Goal: Task Accomplishment & Management: Manage account settings

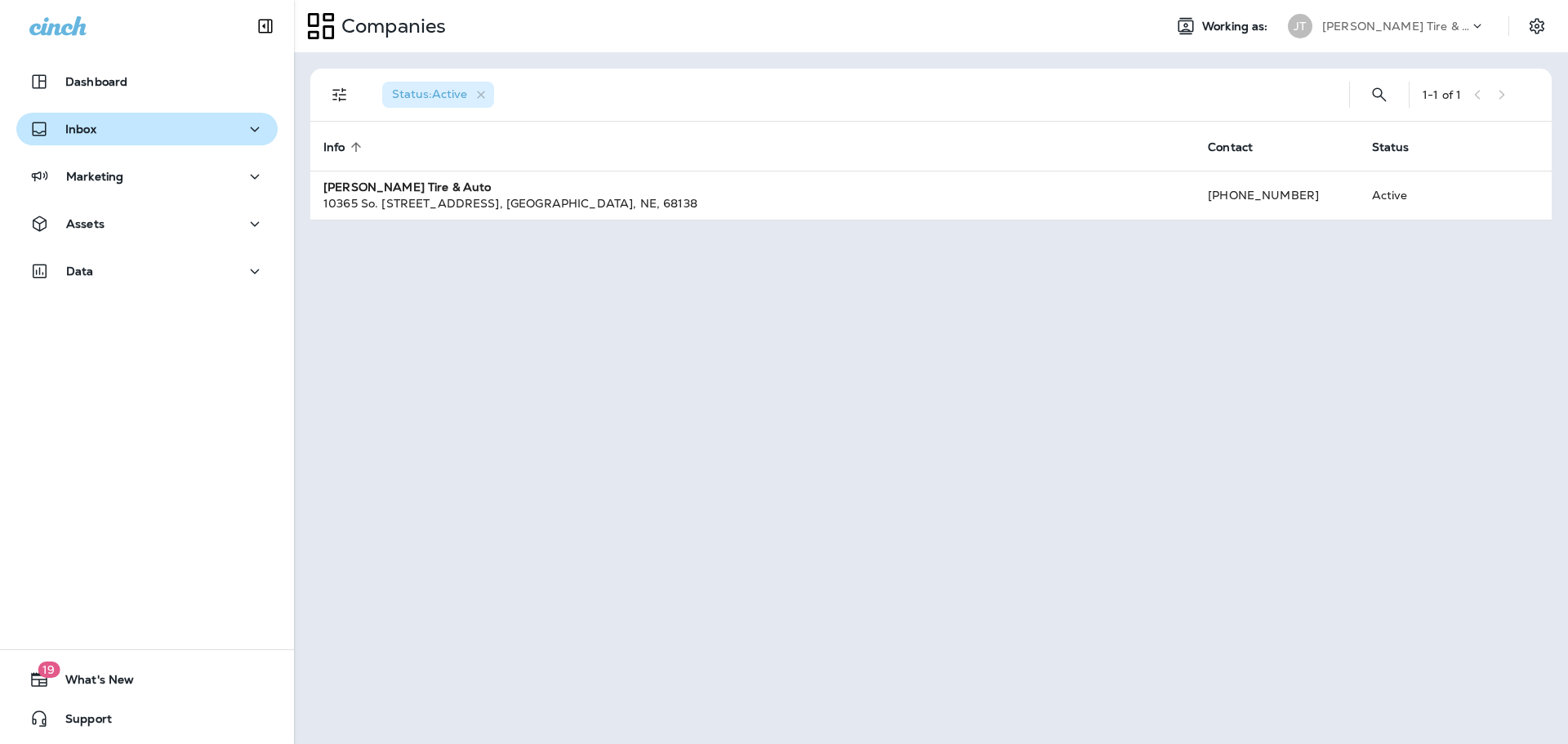
click at [109, 122] on div "Inbox" at bounding box center [147, 129] width 235 height 20
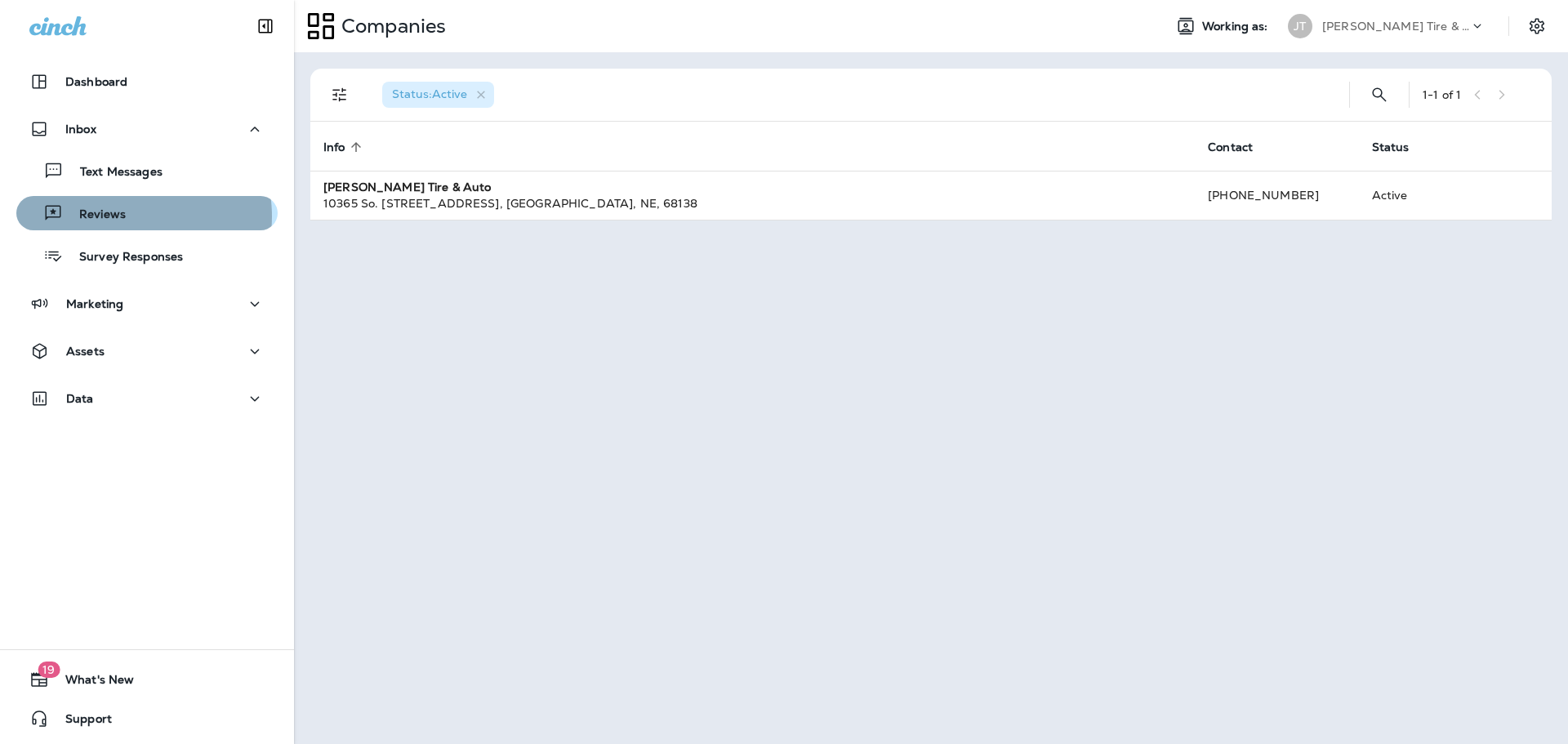
click at [126, 216] on div "Reviews" at bounding box center [147, 213] width 248 height 25
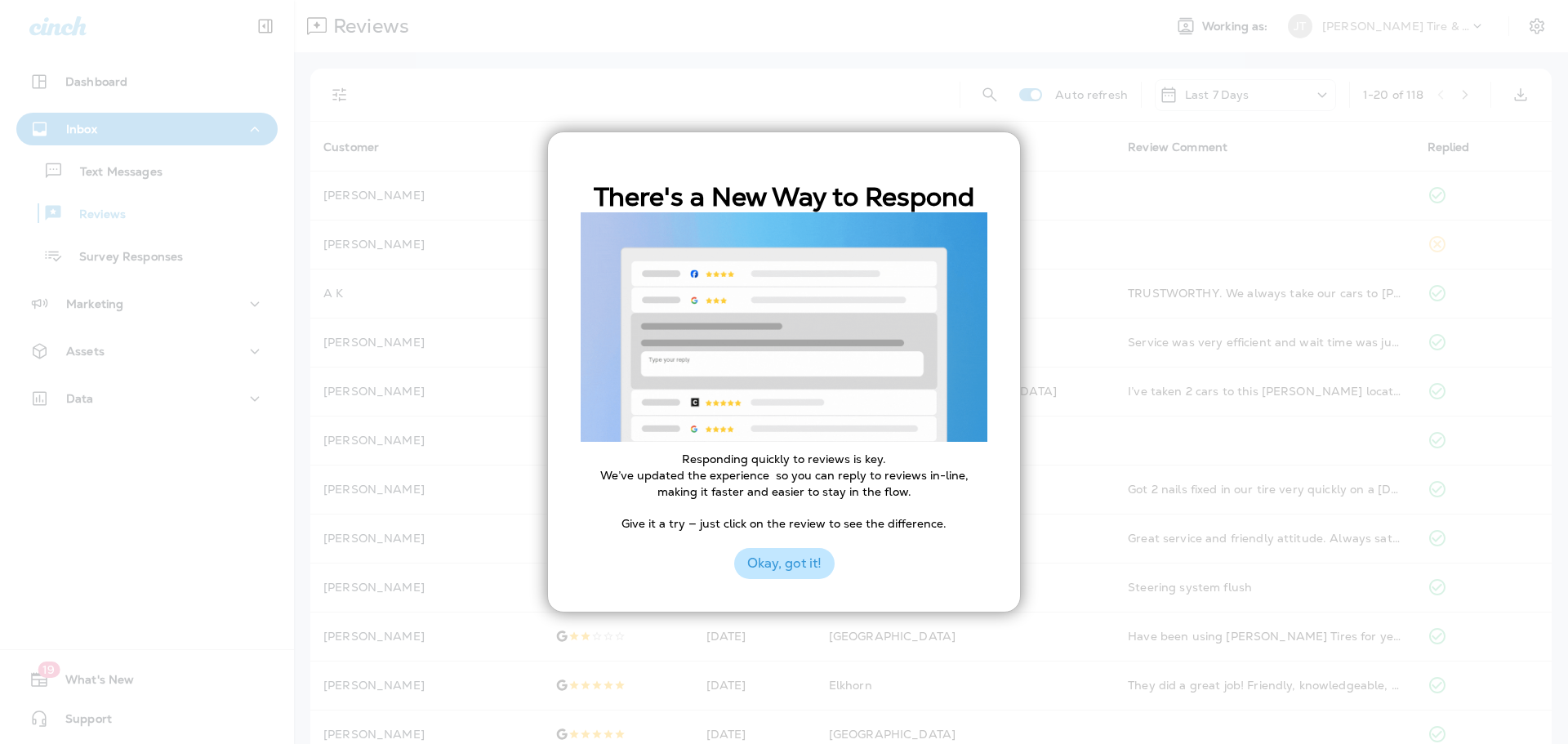
click at [788, 574] on button "Okay, got it!" at bounding box center [784, 563] width 100 height 31
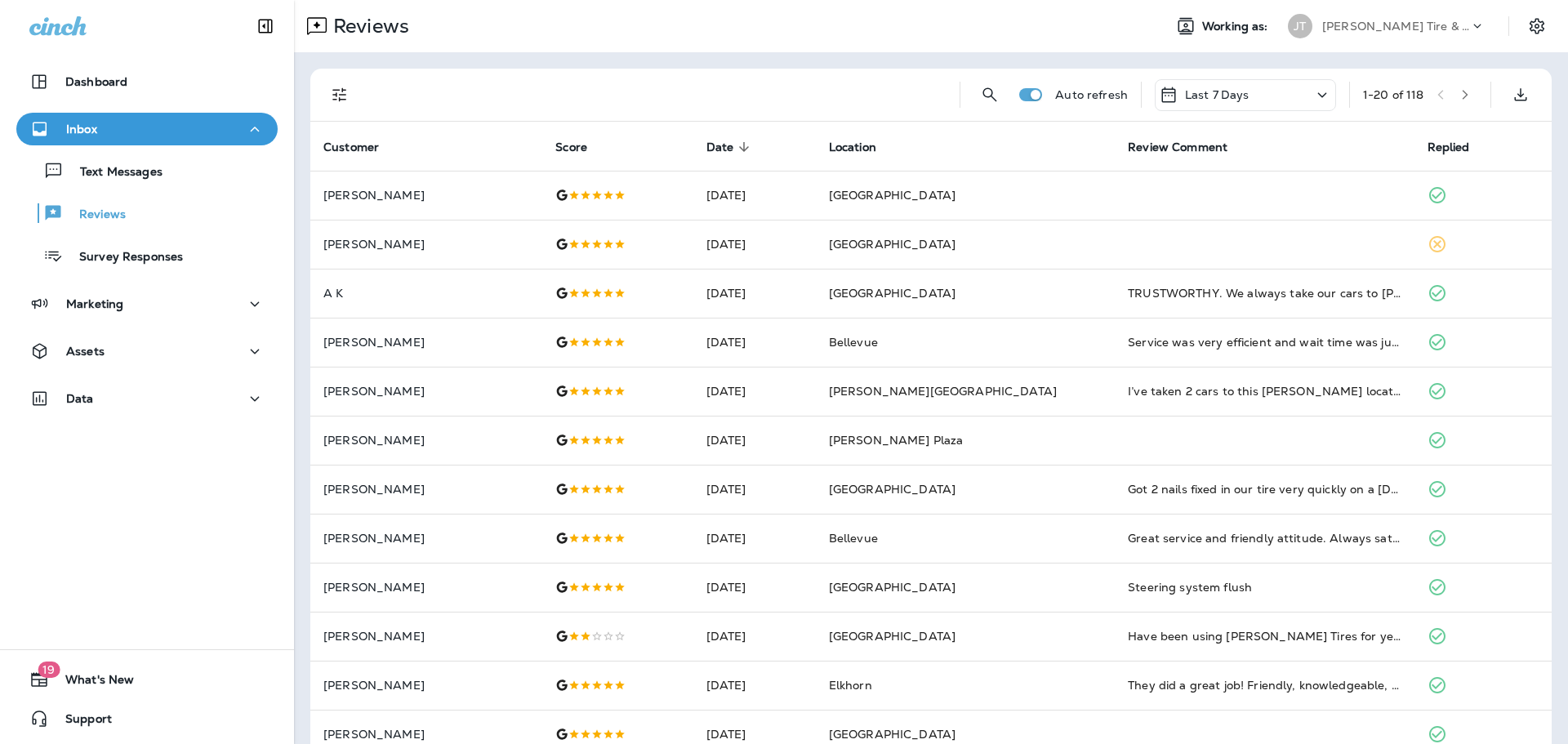
click at [335, 97] on icon "Filters" at bounding box center [339, 94] width 20 height 20
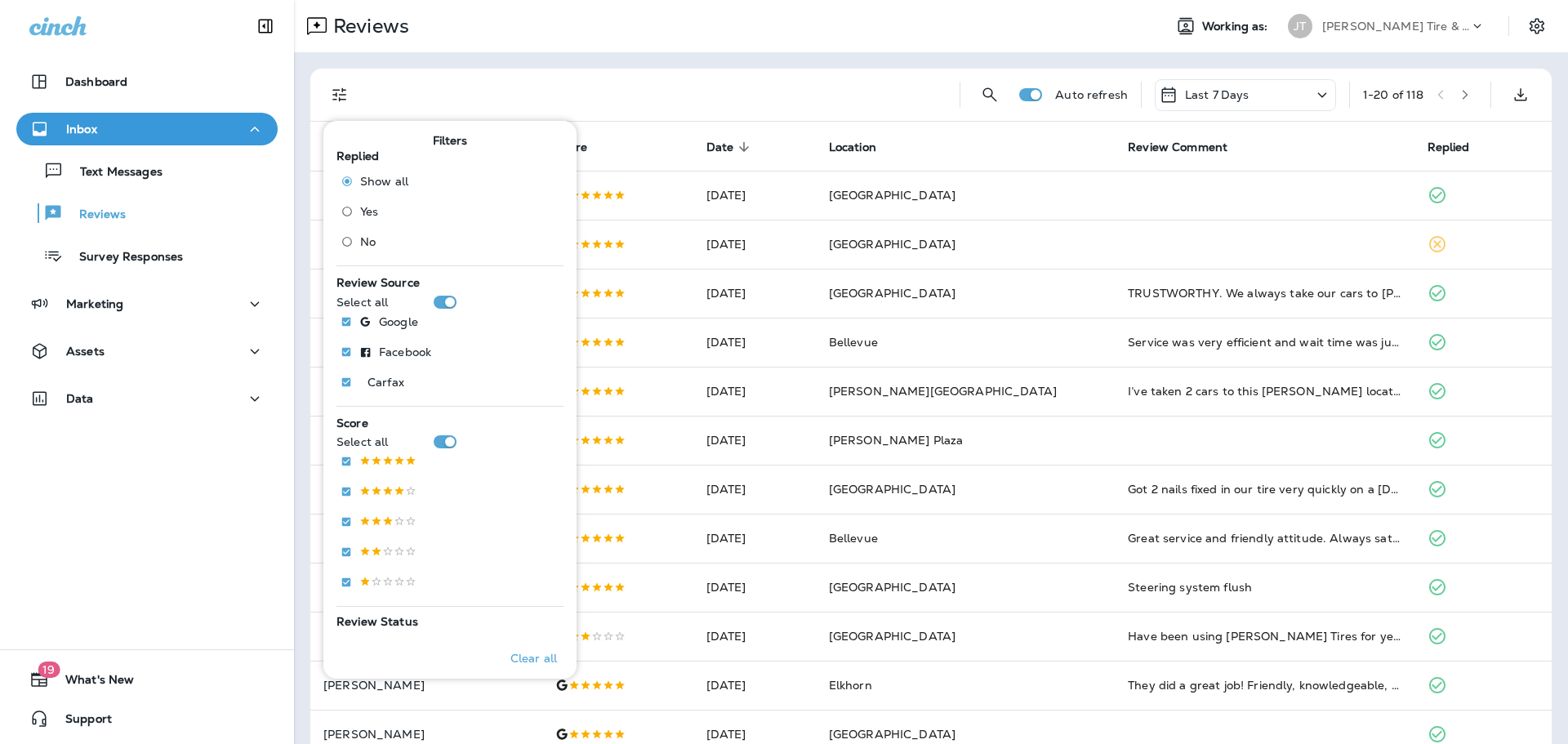
click at [739, 84] on div at bounding box center [658, 94] width 578 height 52
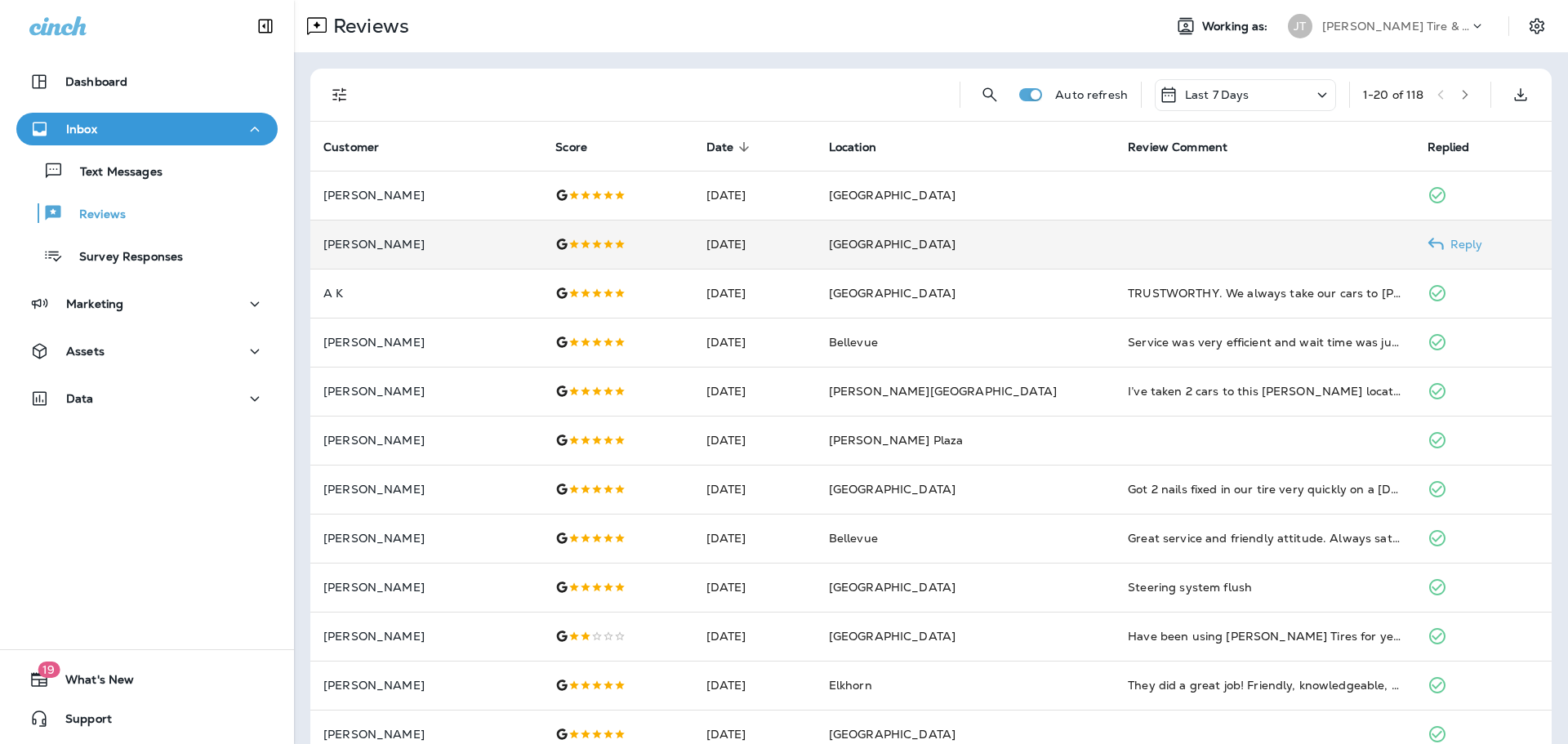
click at [481, 251] on td "[PERSON_NAME]" at bounding box center [426, 244] width 232 height 49
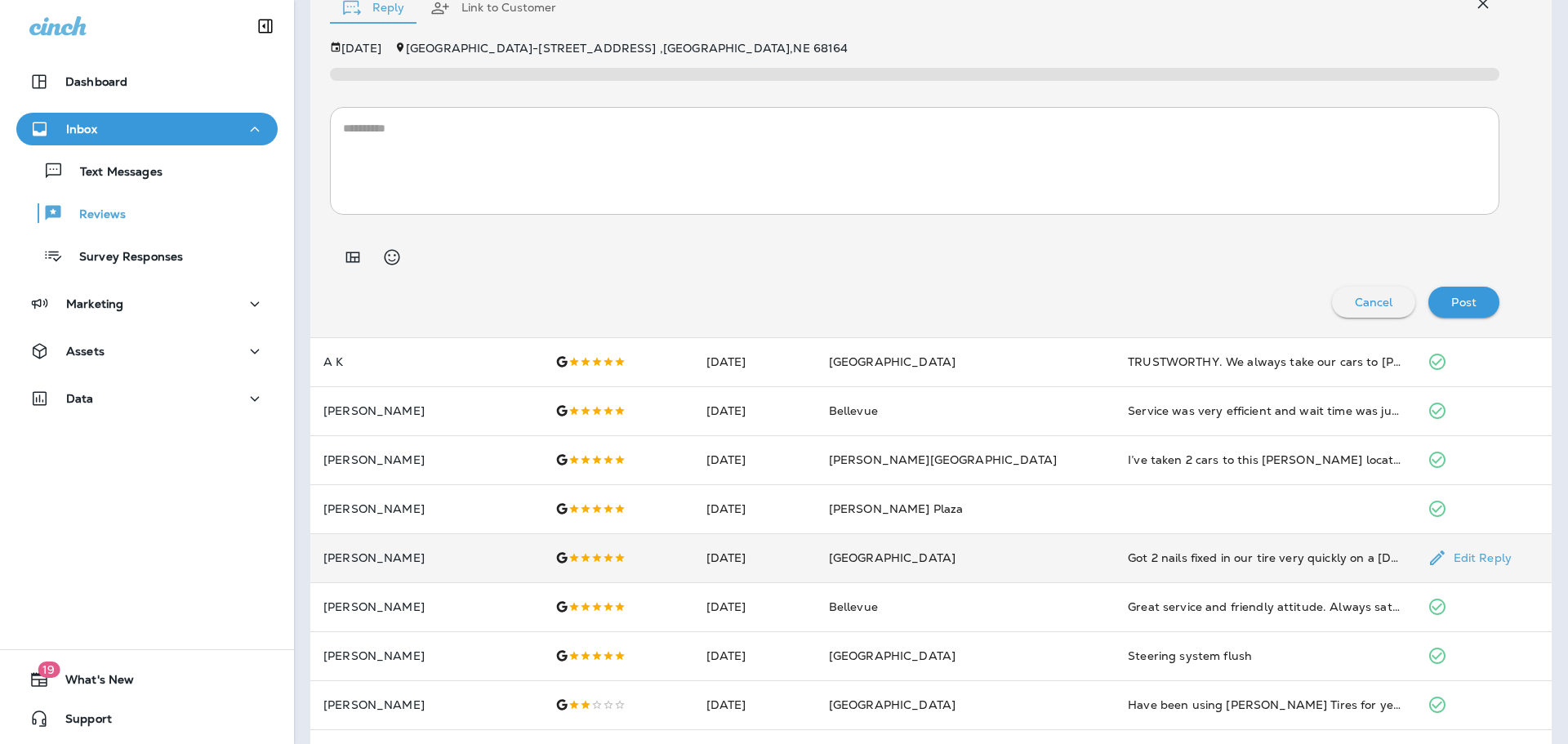
scroll to position [327, 0]
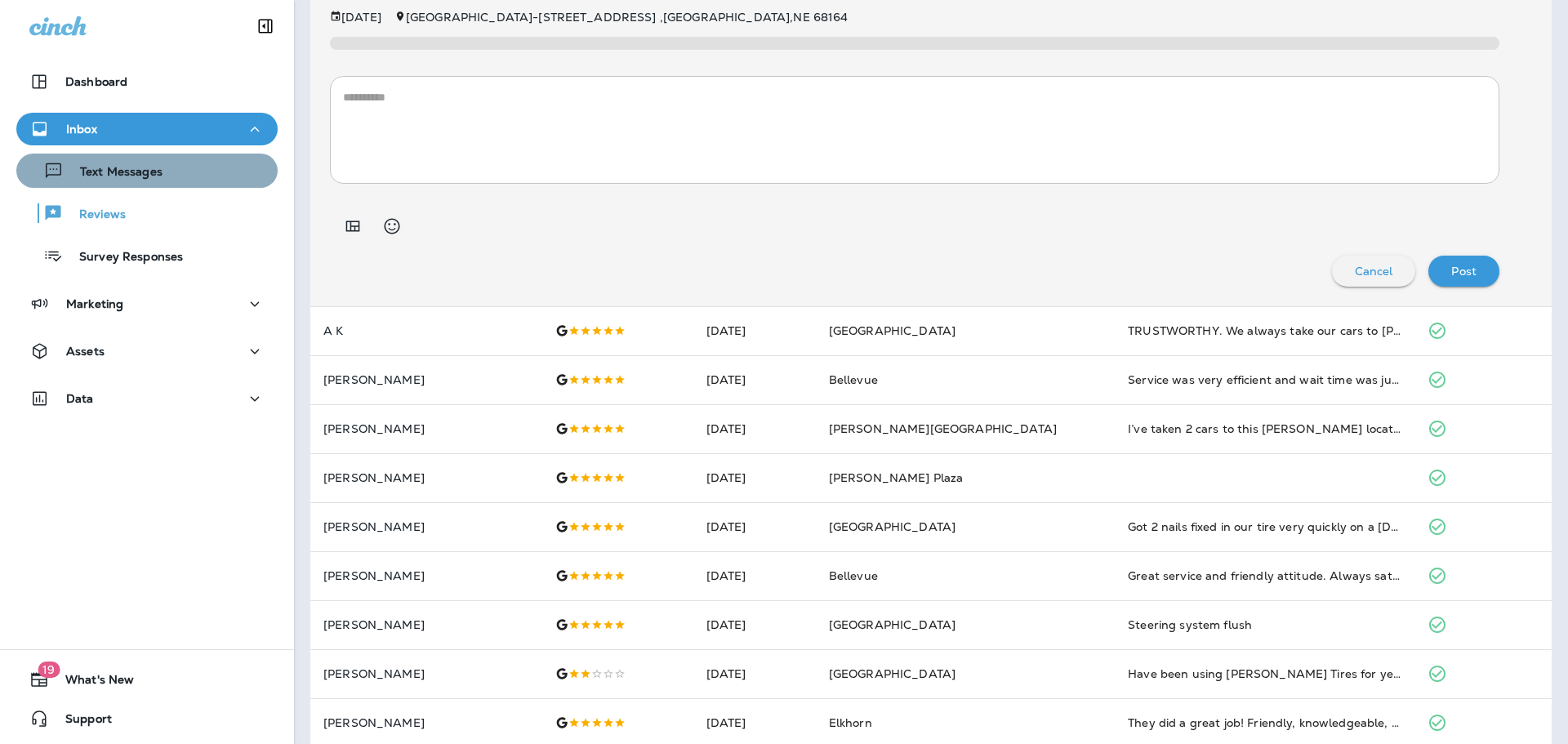
click at [157, 183] on button "Text Messages" at bounding box center [147, 171] width 261 height 34
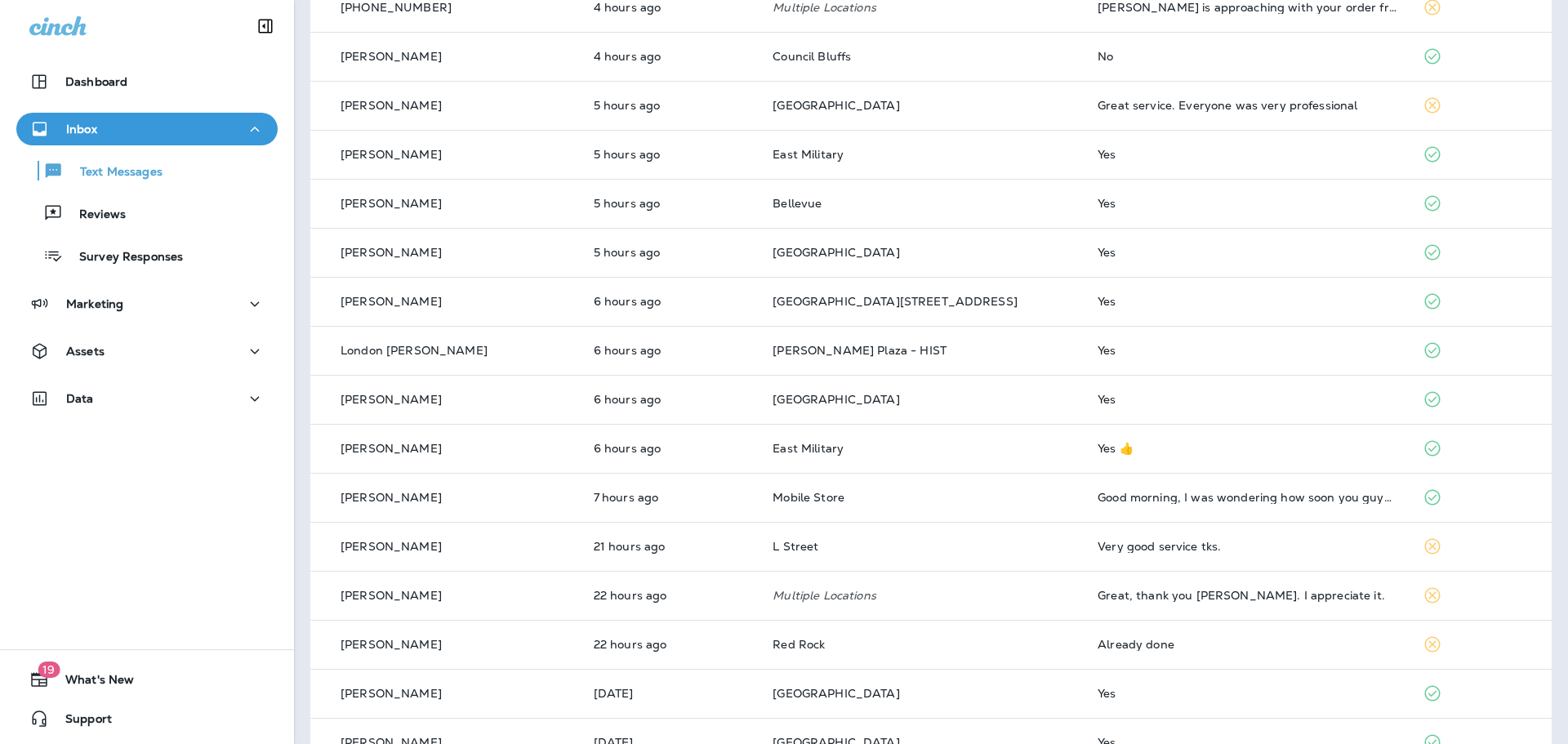
scroll to position [424, 0]
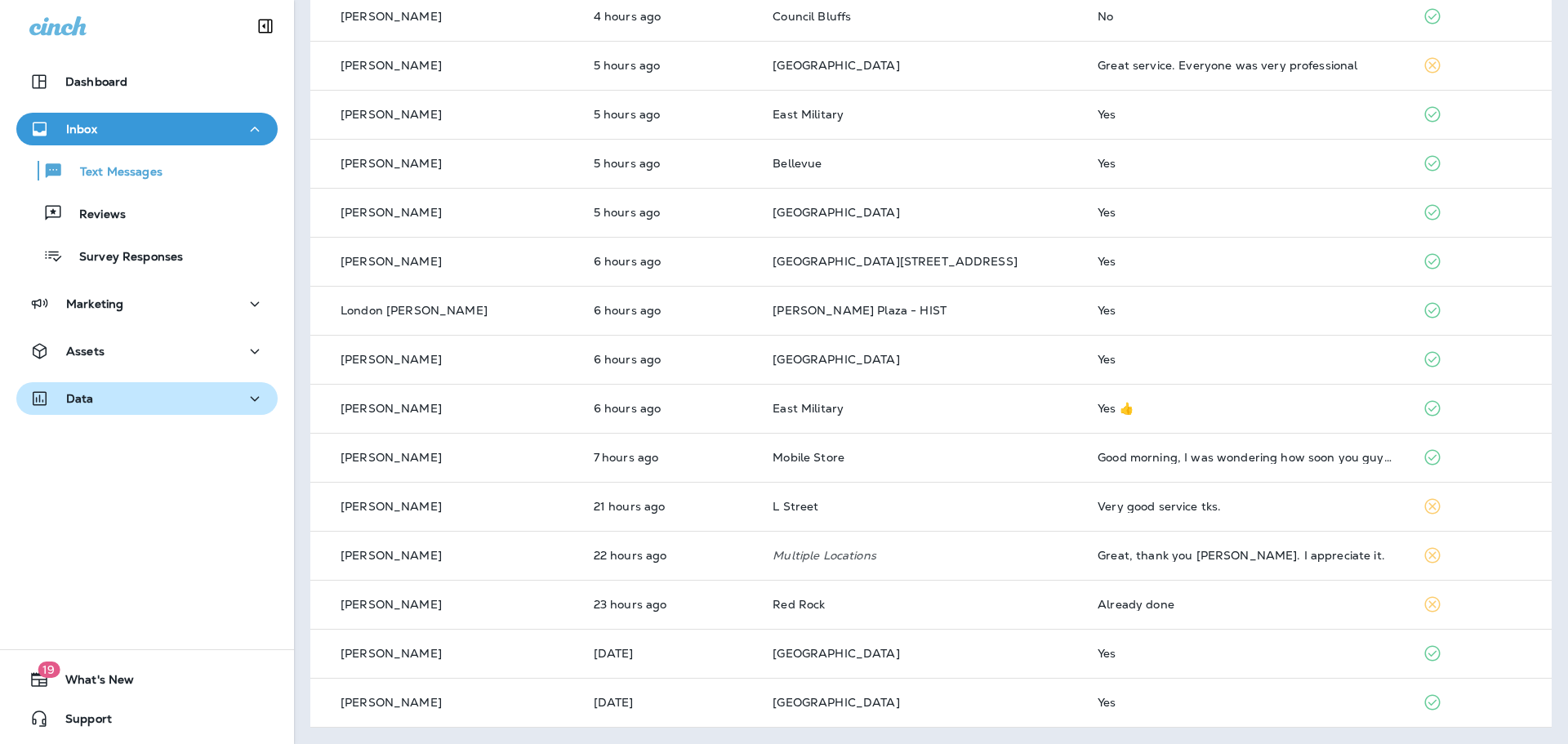
click at [93, 400] on div "Data" at bounding box center [147, 398] width 235 height 20
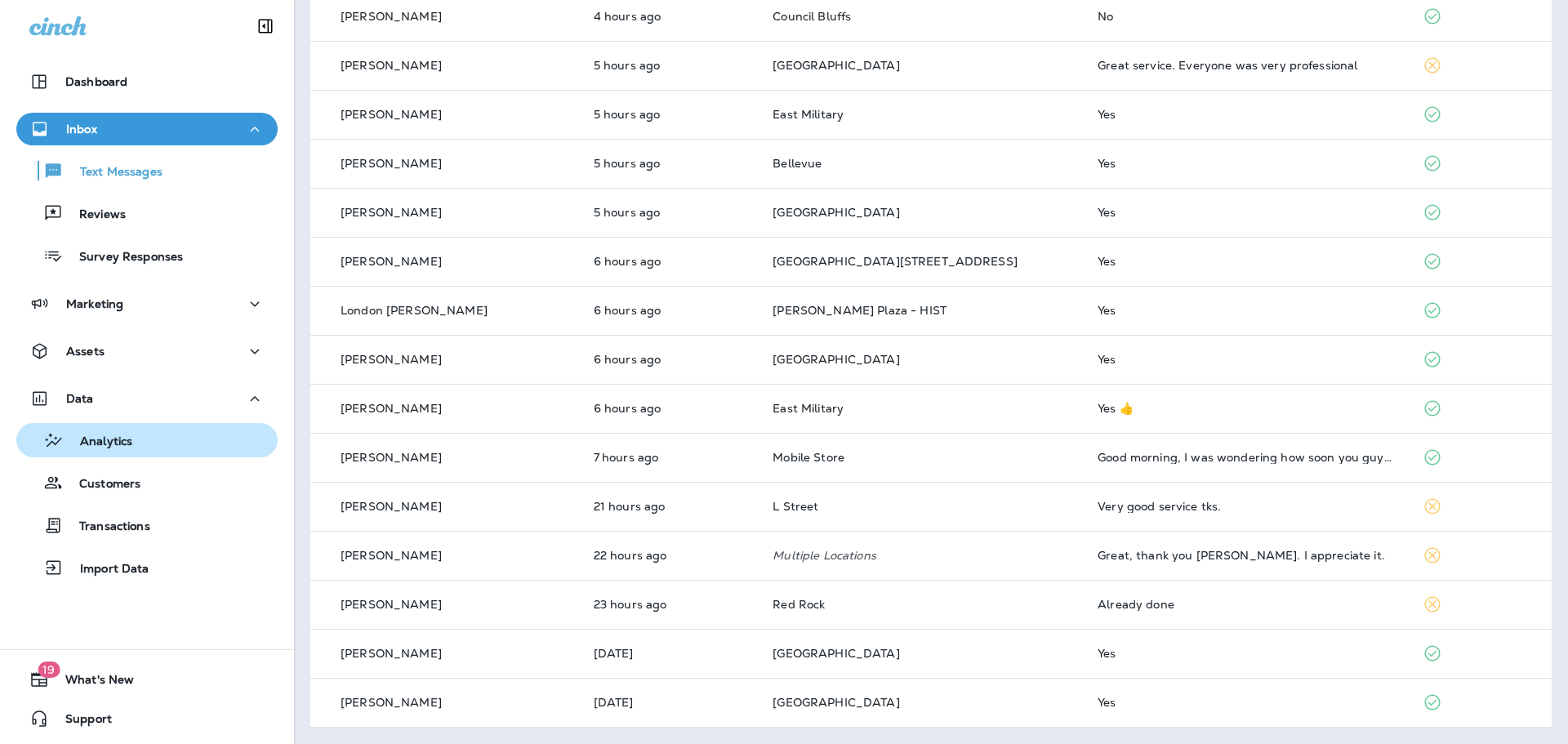
drag, startPoint x: 127, startPoint y: 448, endPoint x: 161, endPoint y: 447, distance: 34.0
click at [127, 447] on p "Analytics" at bounding box center [98, 442] width 69 height 15
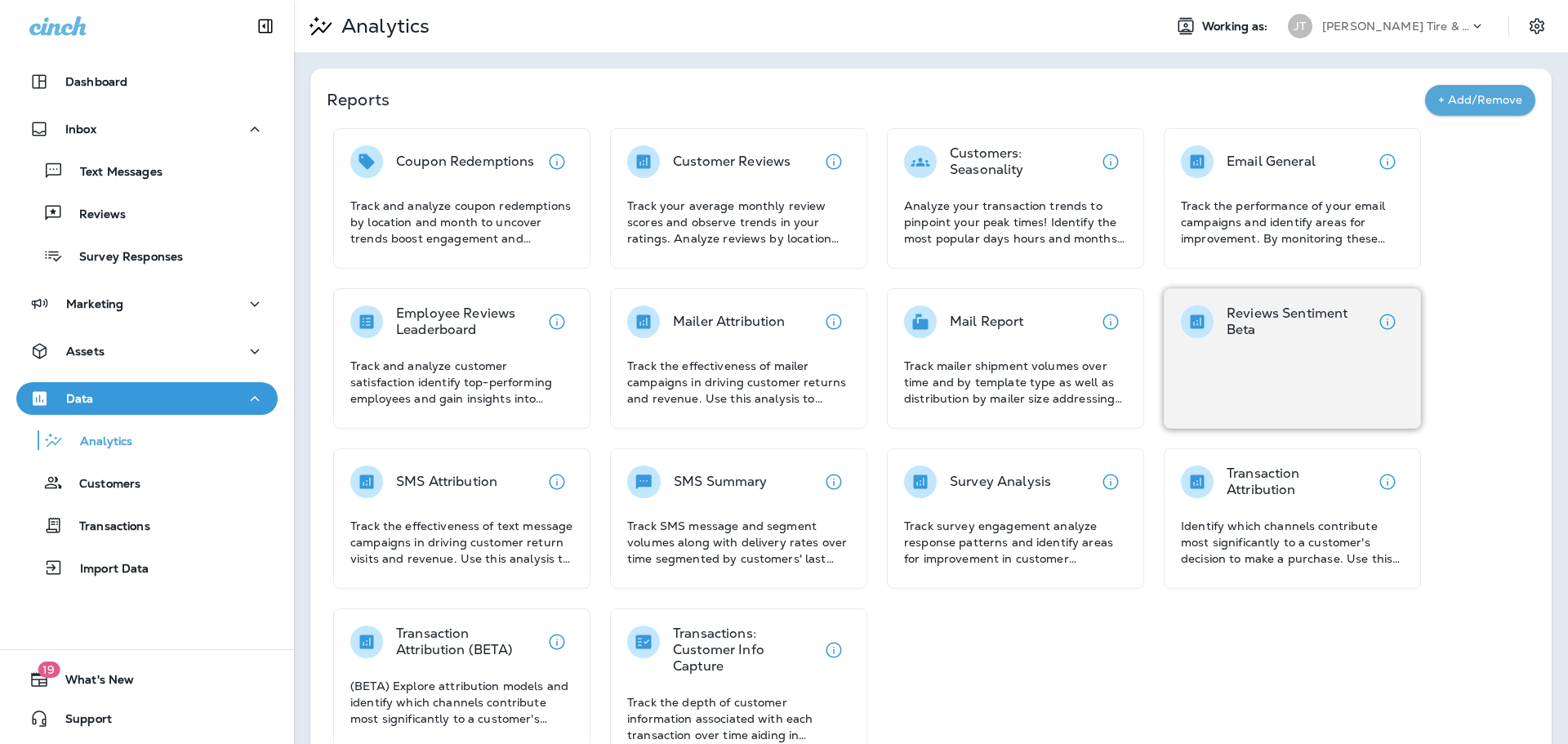
click at [1288, 356] on div "Reviews Sentiment Beta" at bounding box center [1293, 357] width 257 height 140
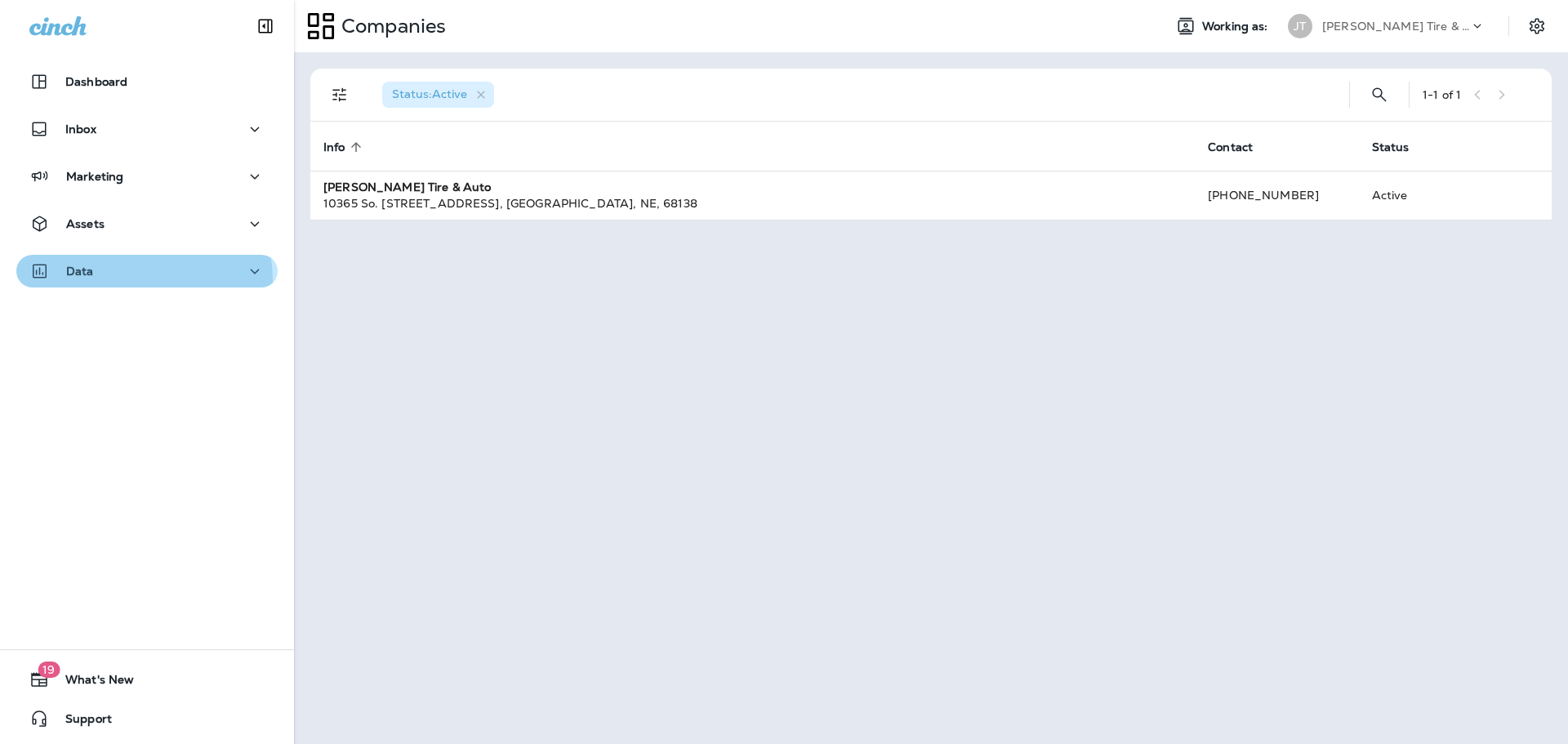
click at [90, 282] on button "Data" at bounding box center [147, 271] width 261 height 32
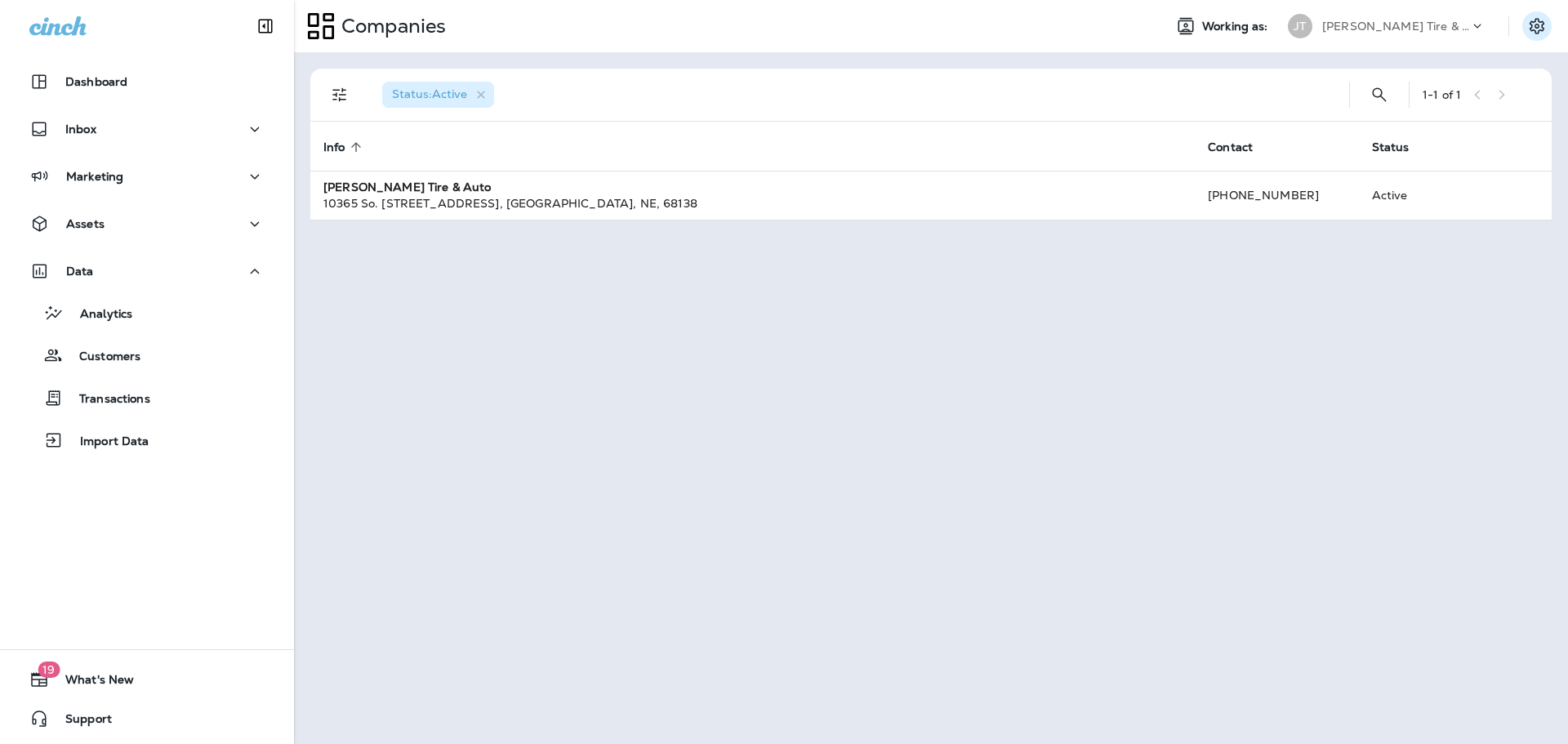
click at [1535, 20] on icon "Settings" at bounding box center [1537, 26] width 20 height 20
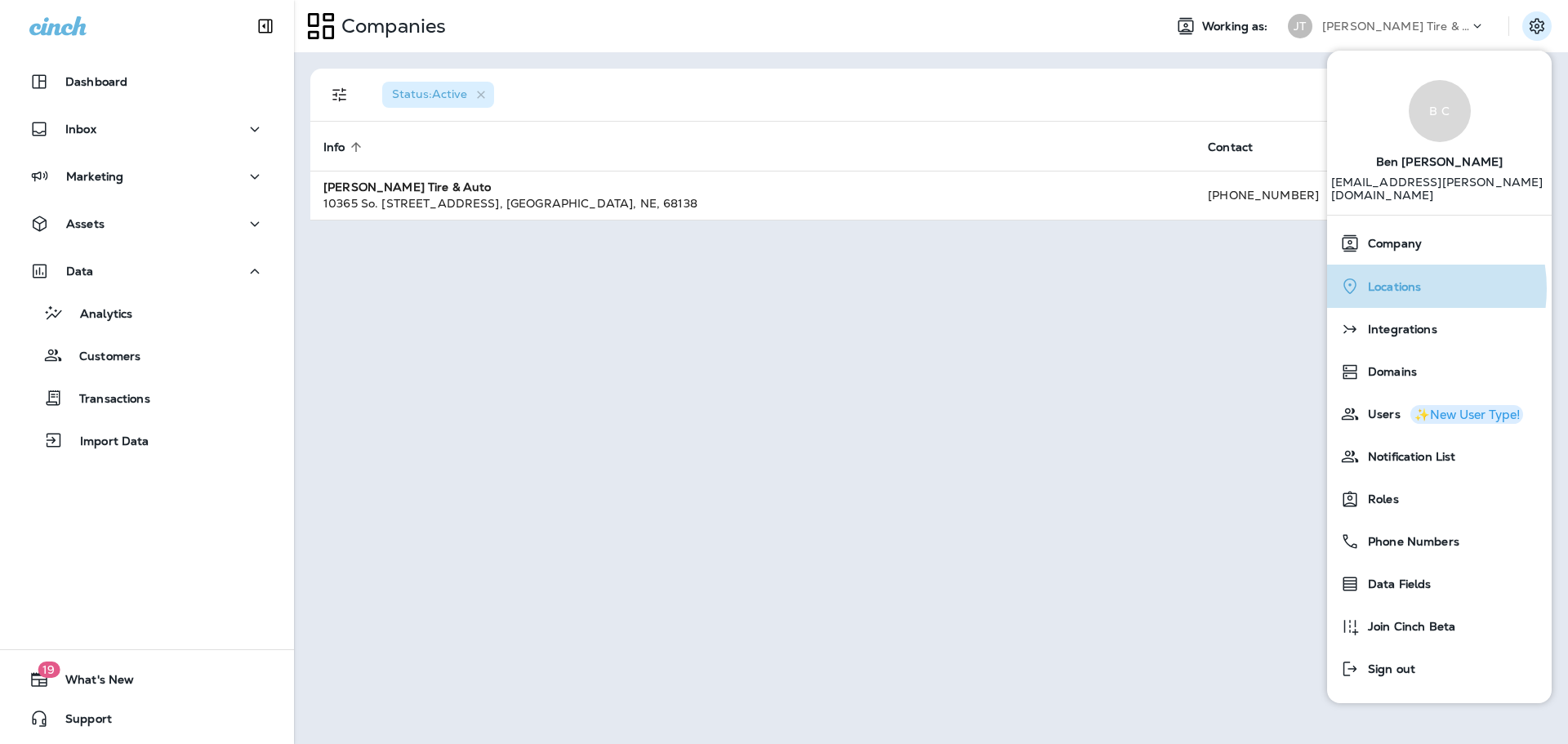
click at [1390, 280] on span "Locations" at bounding box center [1391, 287] width 61 height 14
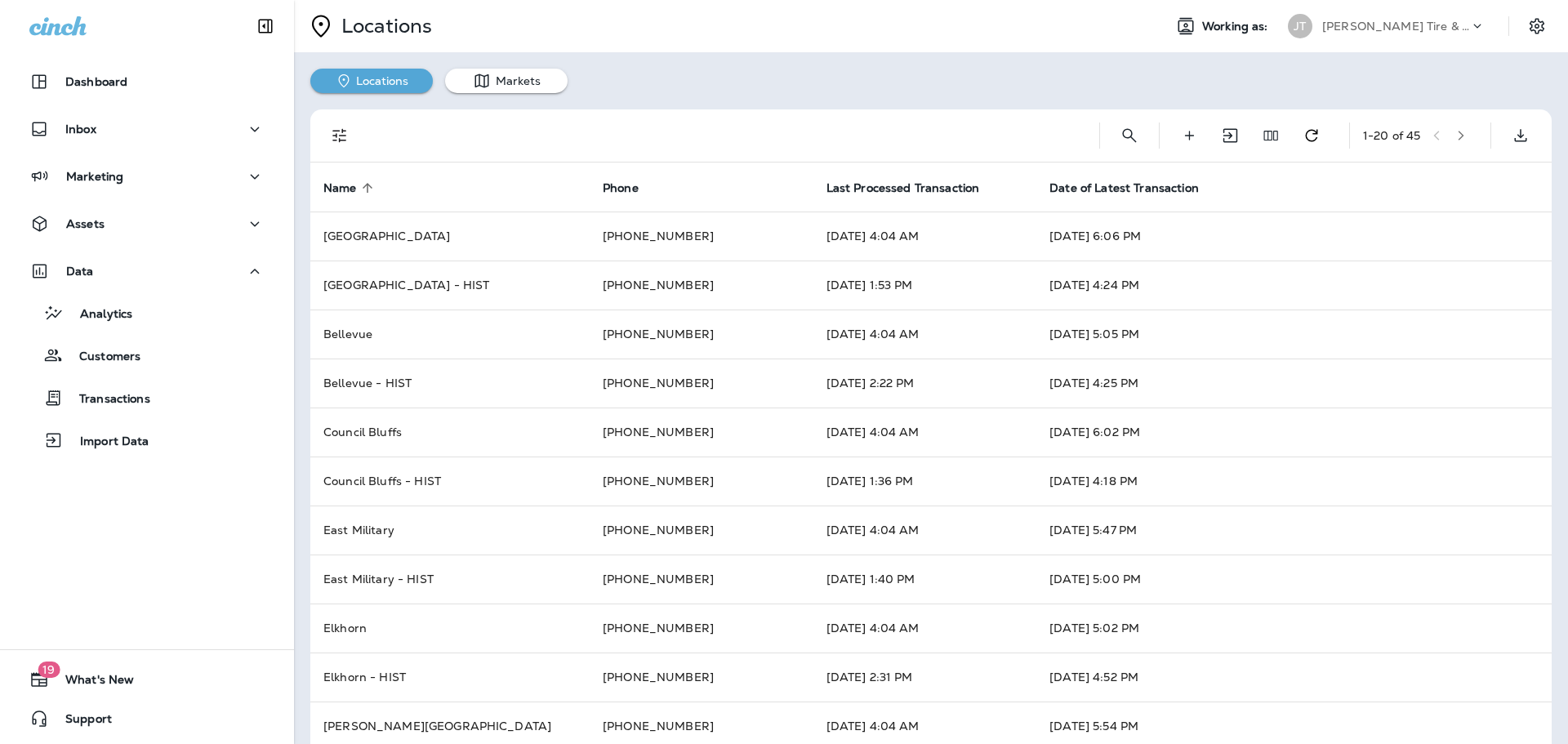
click at [1456, 134] on icon "button" at bounding box center [1461, 135] width 11 height 11
click at [1459, 138] on icon "button" at bounding box center [1465, 135] width 11 height 11
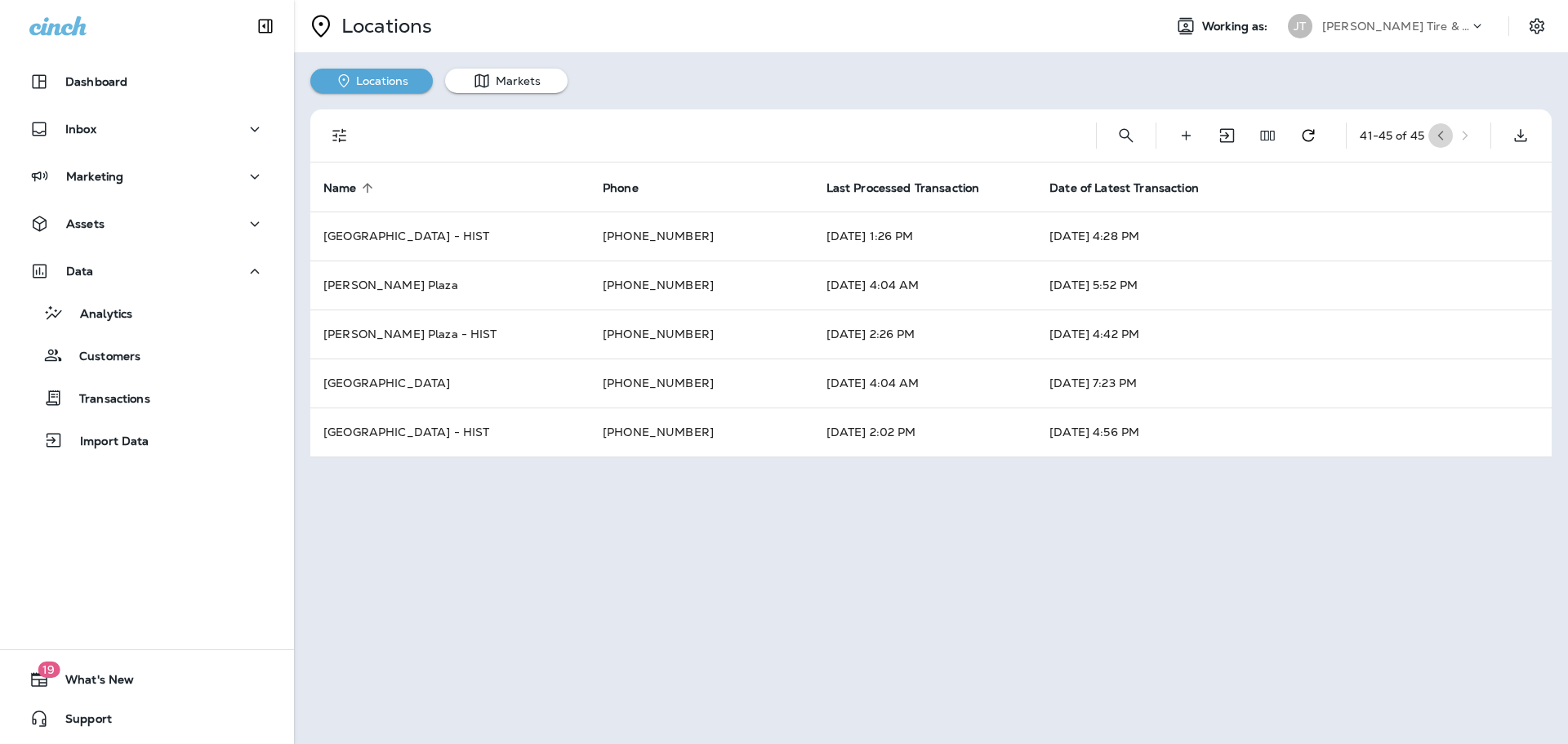
click at [1441, 138] on icon "button" at bounding box center [1441, 135] width 6 height 10
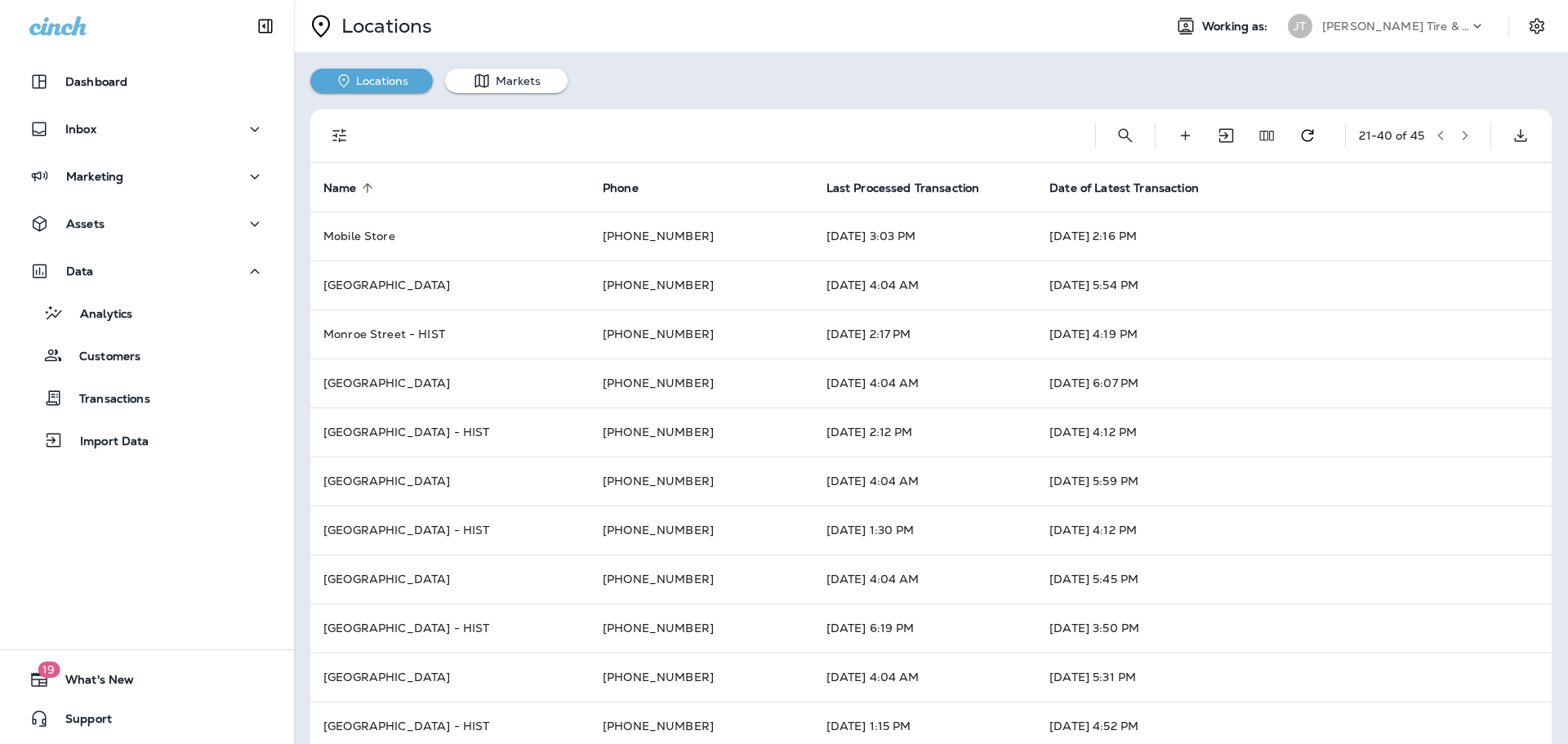
click at [1436, 137] on icon "button" at bounding box center [1441, 135] width 11 height 11
click at [1458, 136] on icon "button" at bounding box center [1461, 135] width 6 height 10
click at [1463, 135] on icon "button" at bounding box center [1466, 135] width 6 height 10
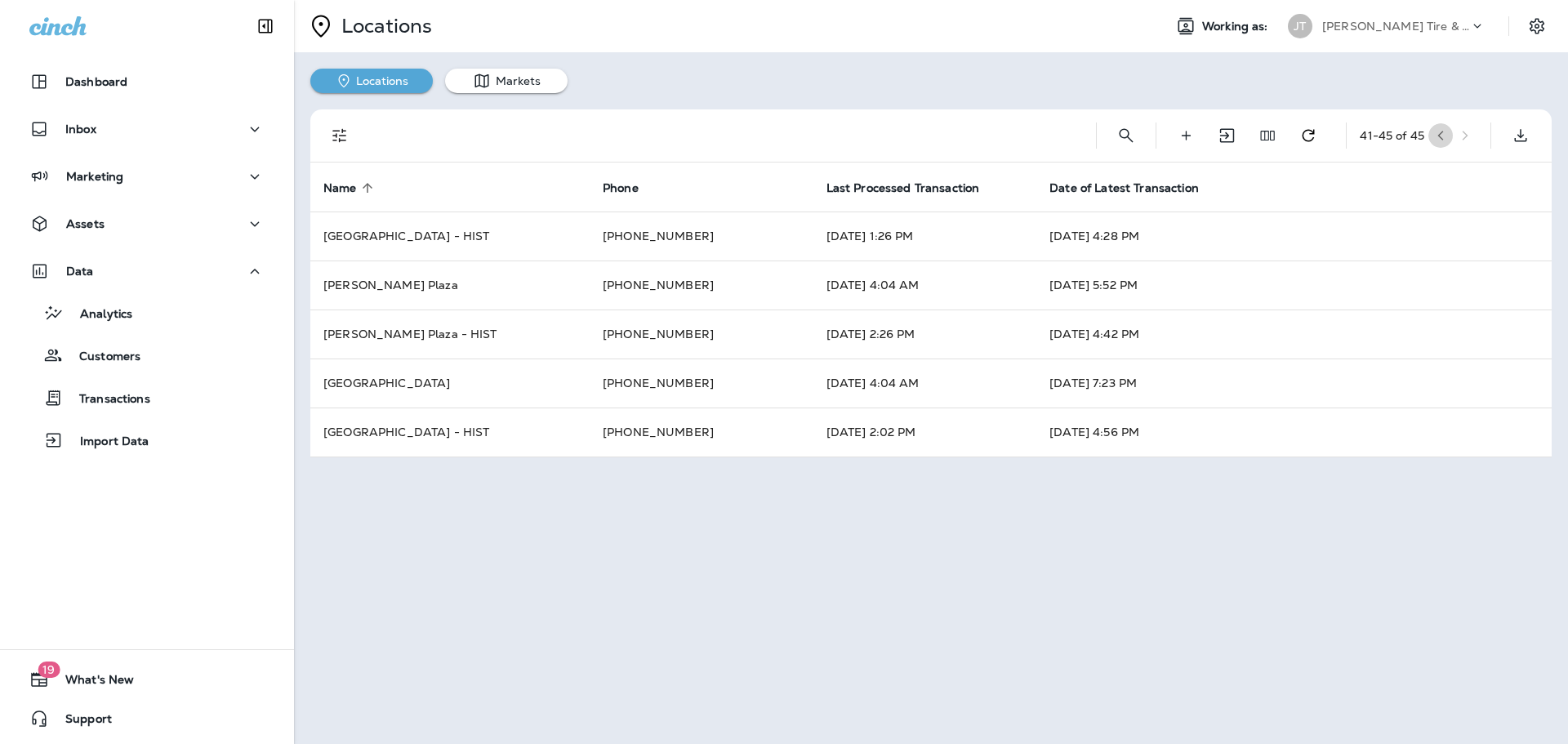
click at [1441, 139] on icon "button" at bounding box center [1441, 135] width 11 height 11
